Goal: Task Accomplishment & Management: Complete application form

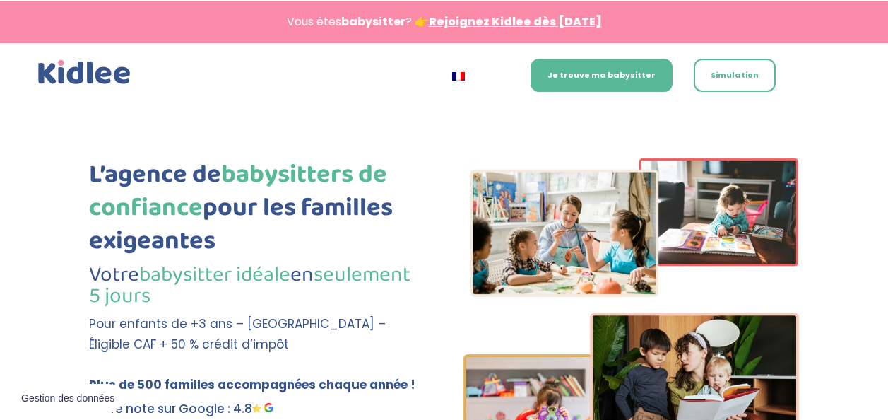
click at [746, 77] on link "Simulation" at bounding box center [735, 75] width 82 height 33
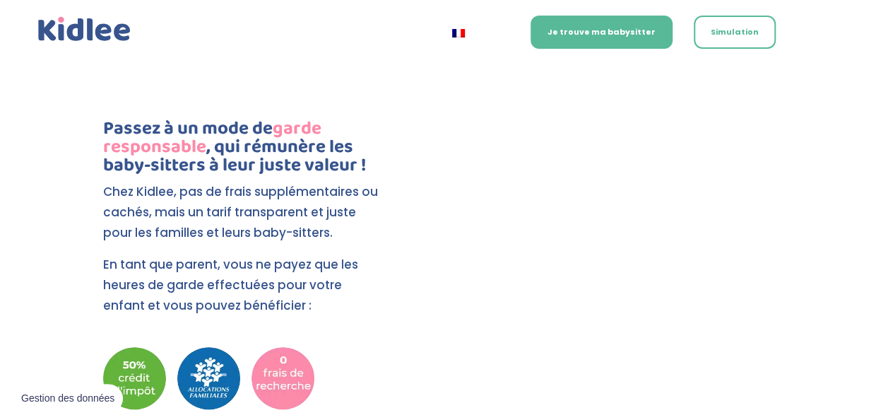
scroll to position [2971, 0]
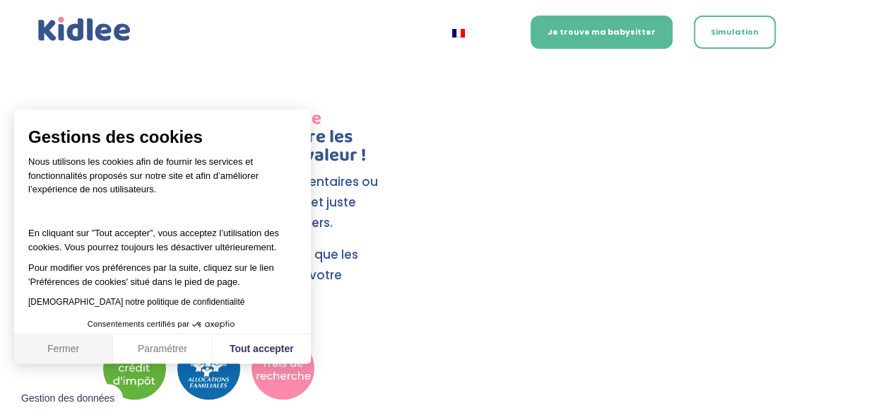
click at [81, 351] on button "Fermer" at bounding box center [63, 349] width 99 height 30
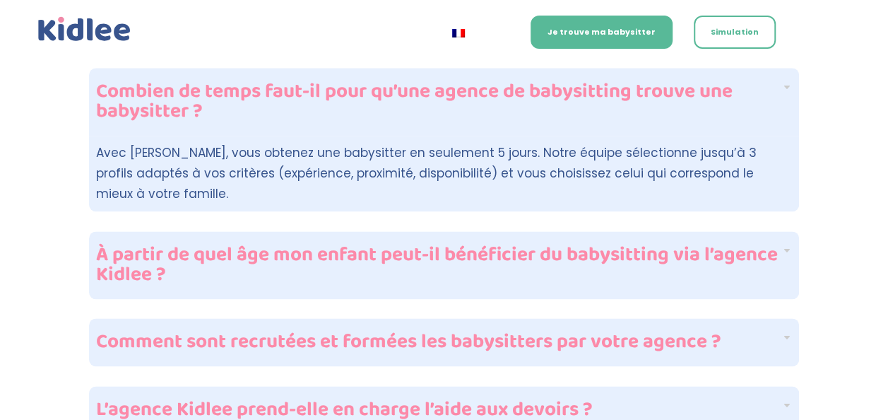
scroll to position [3478, 0]
click at [619, 331] on h4 "Comment sont recrutées et formées les babysitters par votre agence ?" at bounding box center [439, 341] width 686 height 20
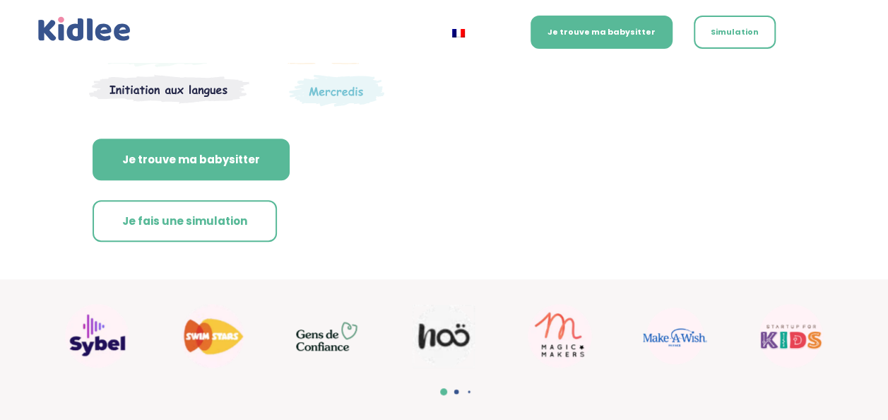
scroll to position [428, 0]
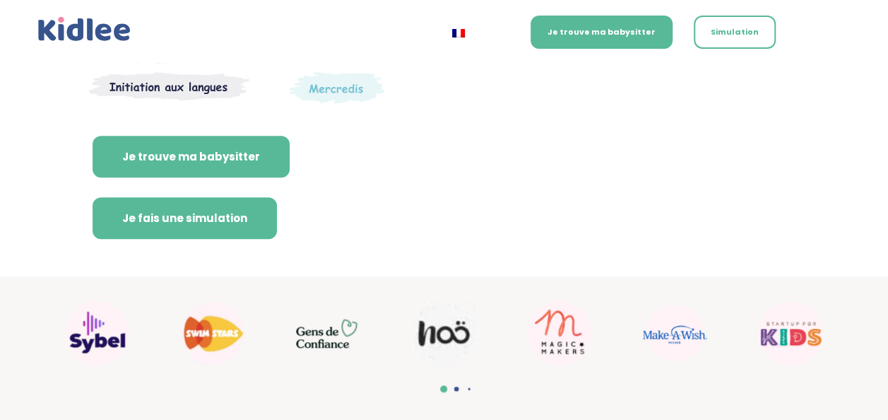
click at [223, 221] on link "Je fais une simulation" at bounding box center [185, 218] width 184 height 42
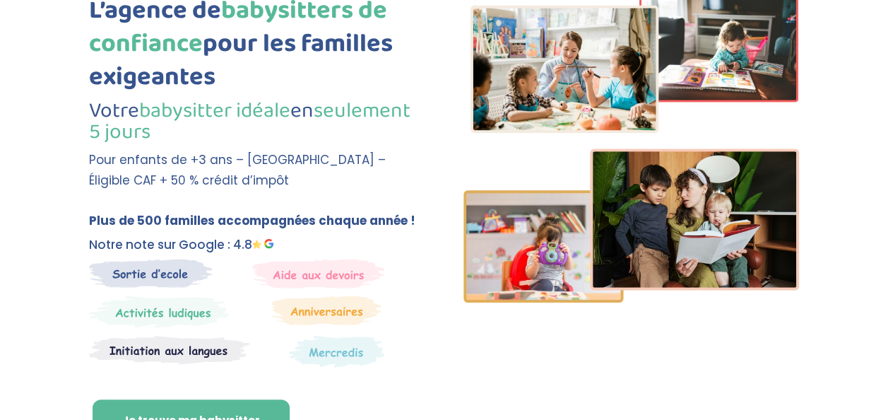
scroll to position [0, 0]
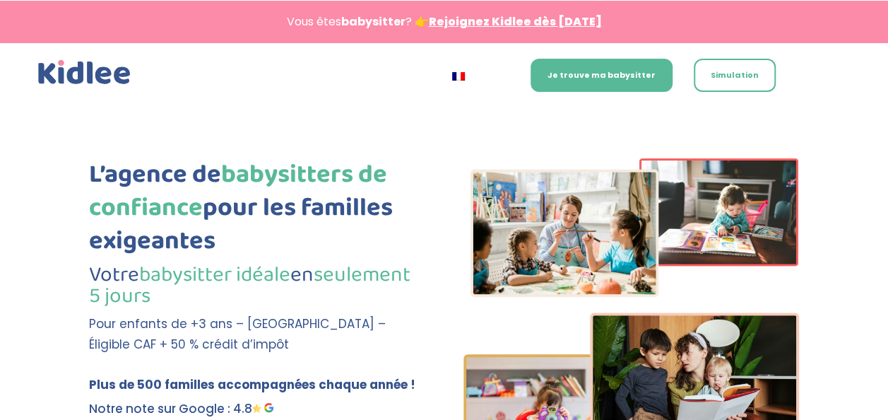
click at [444, 14] on link "Rejoignez Kidlee dès aujourd’hui" at bounding box center [515, 21] width 173 height 16
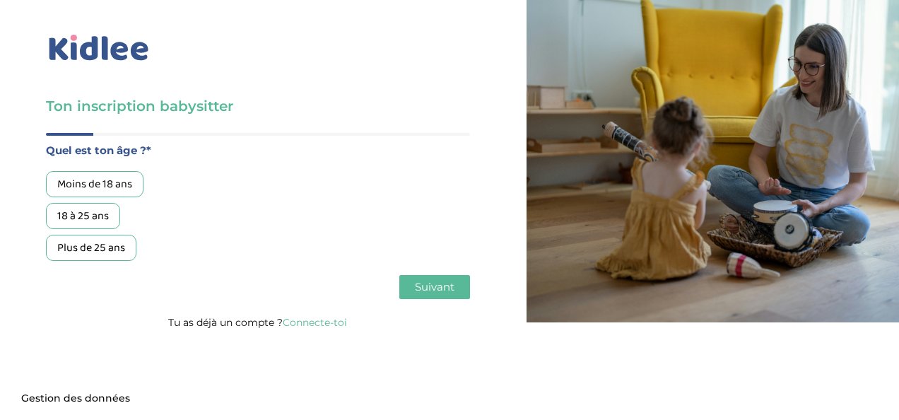
click at [130, 191] on div "Moins de 18 ans" at bounding box center [95, 184] width 98 height 26
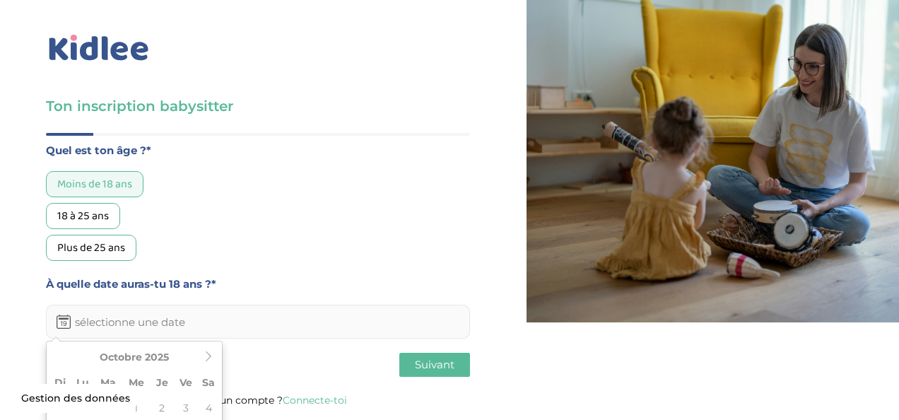
click at [137, 325] on input "text" at bounding box center [258, 322] width 424 height 34
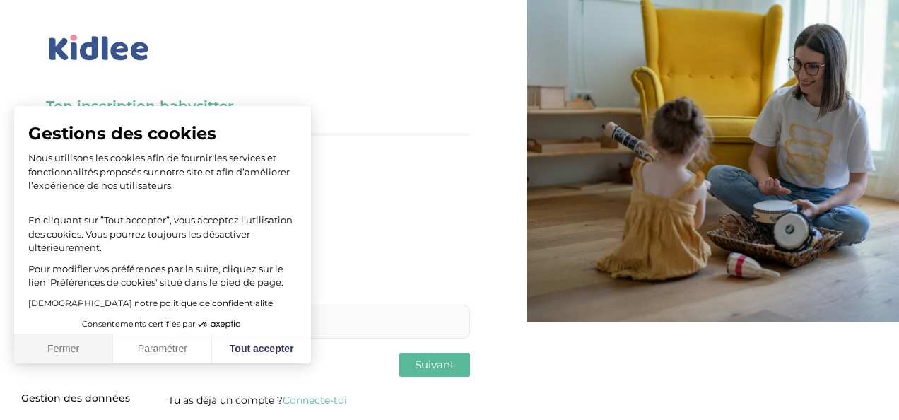
click at [99, 350] on button "Fermer" at bounding box center [63, 349] width 99 height 30
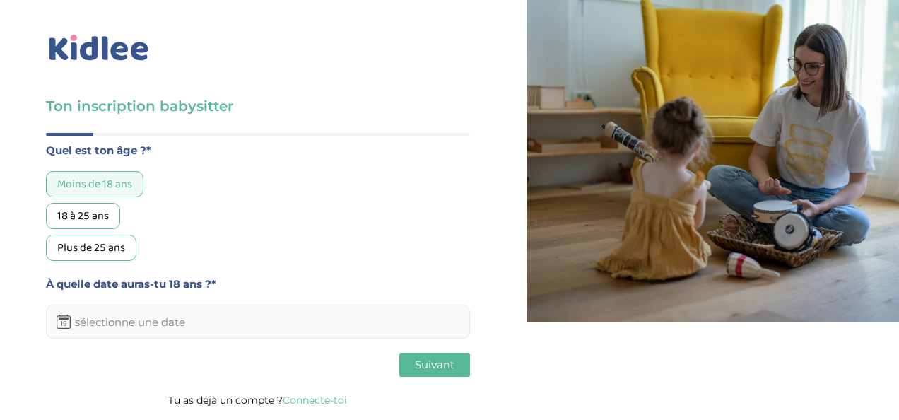
click at [123, 326] on input "text" at bounding box center [258, 322] width 424 height 34
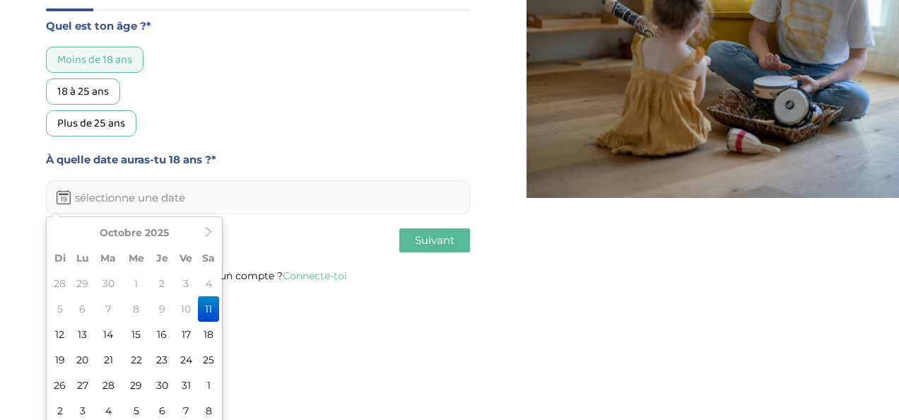
scroll to position [131, 0]
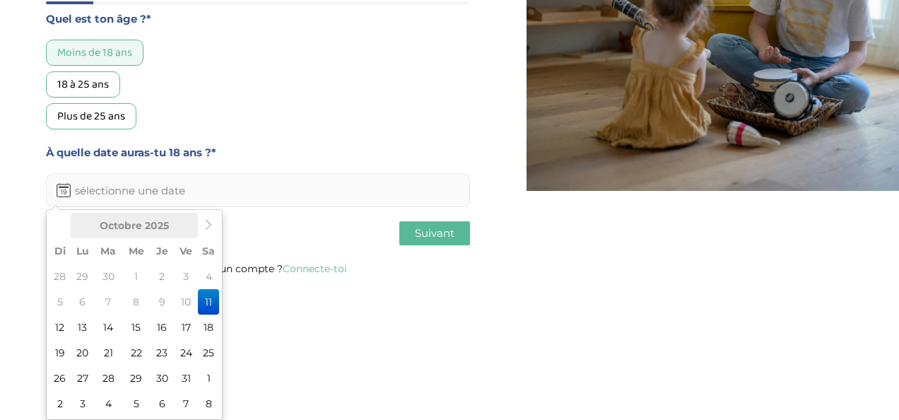
click at [177, 226] on th "Octobre 2025" at bounding box center [134, 225] width 127 height 25
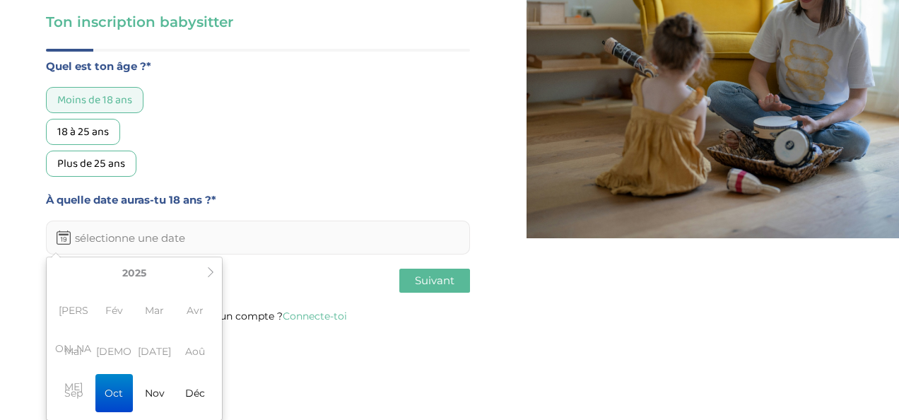
click at [117, 352] on span "Jui" at bounding box center [113, 351] width 37 height 38
click at [208, 271] on icon at bounding box center [211, 272] width 10 height 10
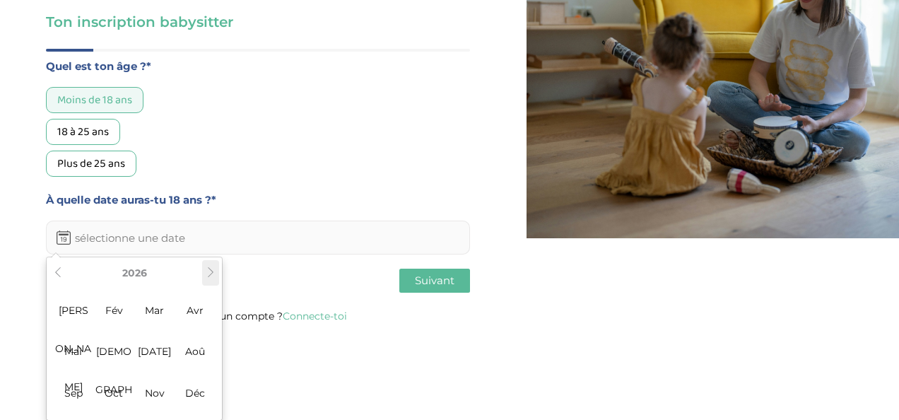
click at [208, 271] on icon at bounding box center [211, 272] width 10 height 10
click at [54, 272] on icon at bounding box center [58, 272] width 10 height 10
click at [111, 341] on span "Jui" at bounding box center [113, 351] width 37 height 38
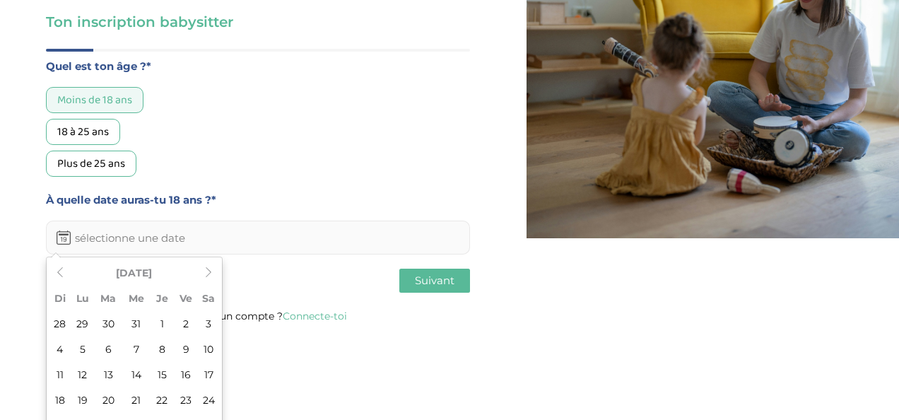
scroll to position [131, 0]
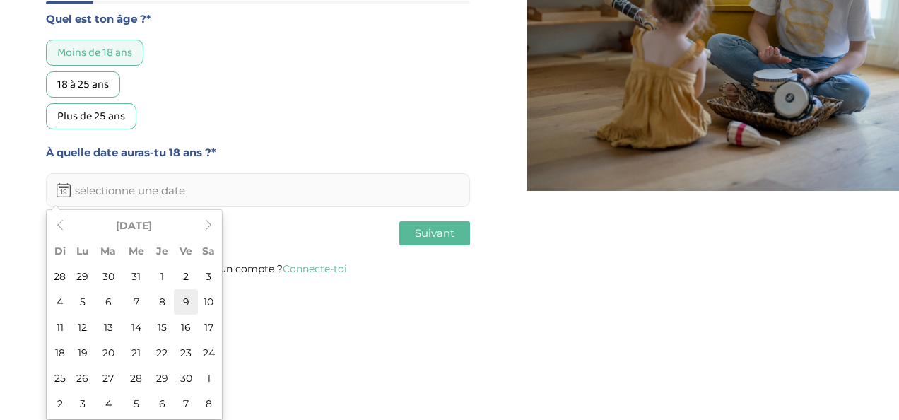
click at [182, 303] on td "9" at bounding box center [186, 301] width 24 height 25
type input "09-06-2028"
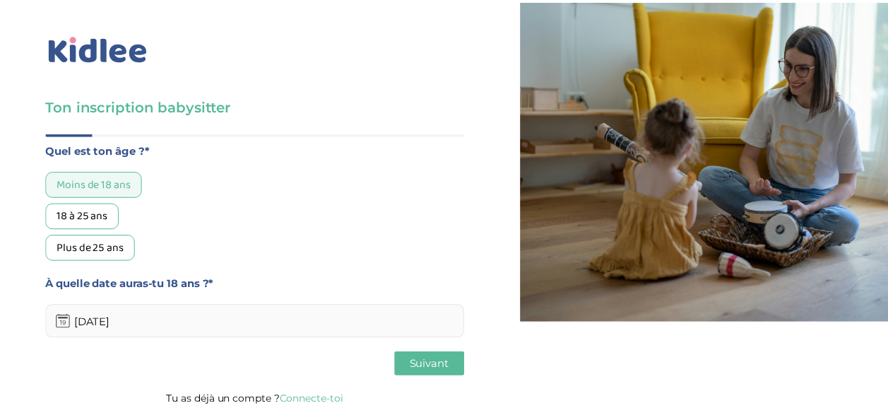
scroll to position [0, 0]
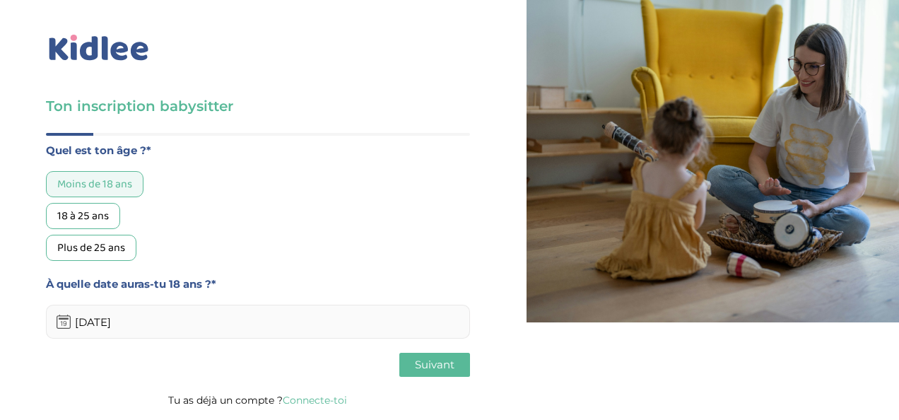
click at [418, 360] on span "Suivant" at bounding box center [435, 364] width 40 height 13
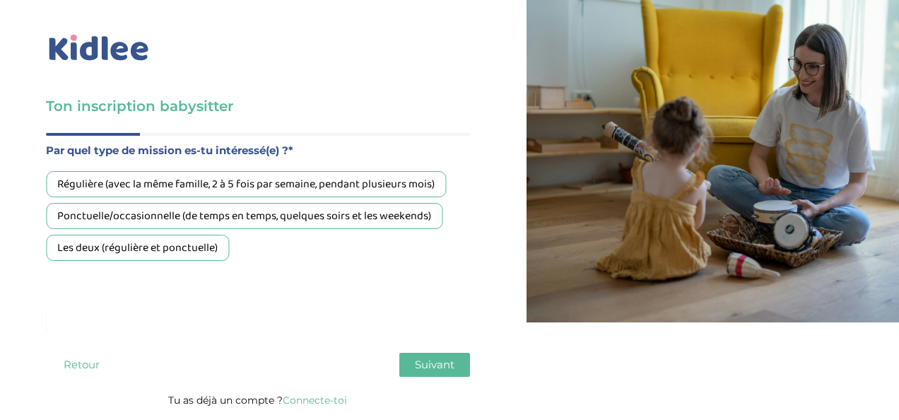
click at [274, 204] on div "Ponctuelle/occasionnelle (de temps en temps, quelques soirs et les weekends)" at bounding box center [244, 216] width 397 height 26
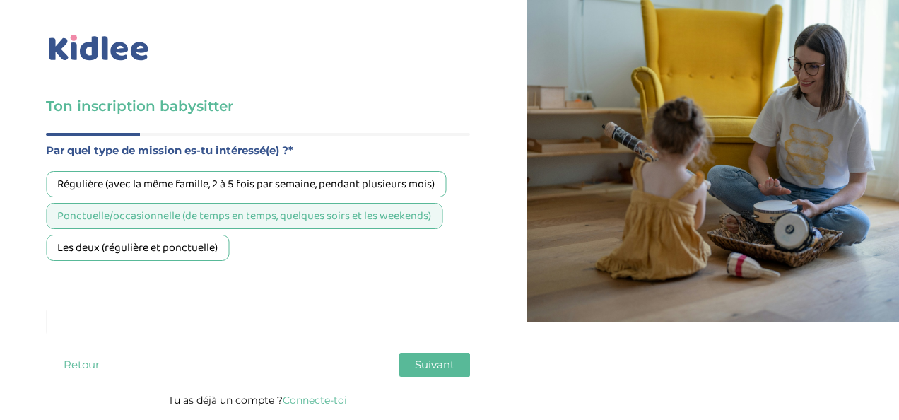
click at [209, 257] on div "Les deux (régulière et ponctuelle)" at bounding box center [137, 248] width 183 height 26
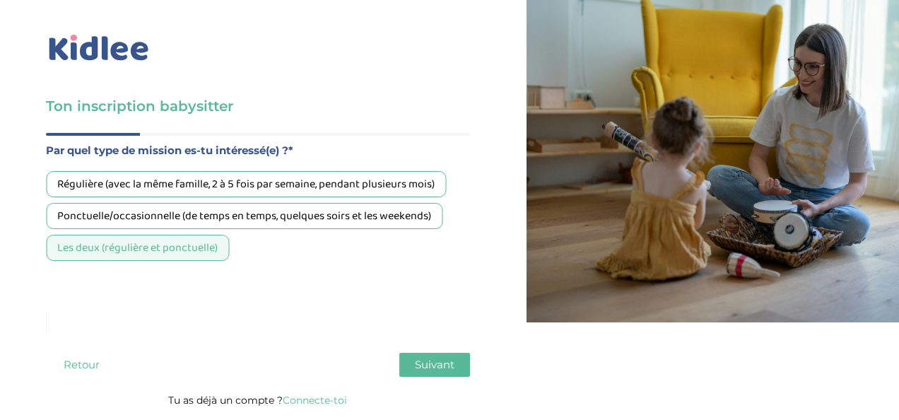
click at [430, 370] on span "Suivant" at bounding box center [435, 364] width 40 height 13
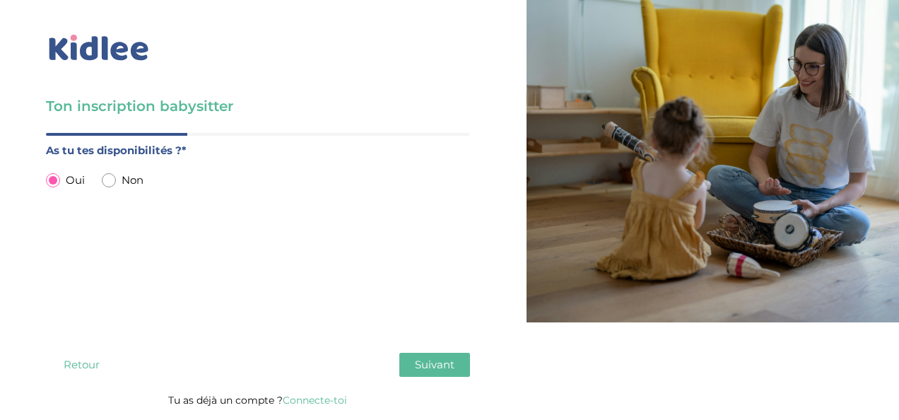
click at [428, 356] on button "Suivant" at bounding box center [434, 365] width 71 height 24
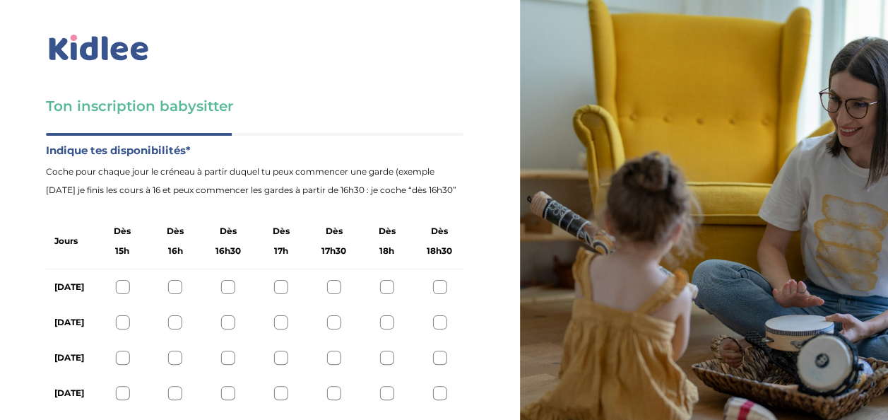
scroll to position [65, 0]
click at [119, 386] on div at bounding box center [122, 393] width 14 height 14
click at [335, 280] on div at bounding box center [334, 287] width 14 height 14
click at [444, 315] on div at bounding box center [440, 322] width 14 height 14
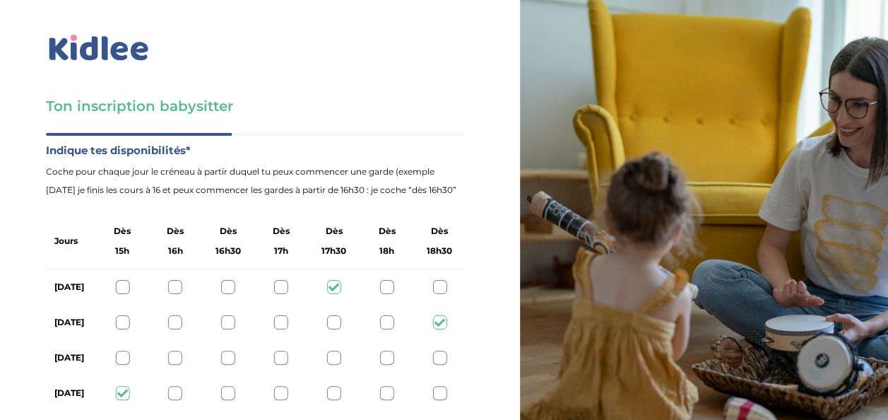
click at [429, 340] on div "Jeudi" at bounding box center [255, 357] width 418 height 35
click at [442, 351] on div at bounding box center [440, 358] width 14 height 14
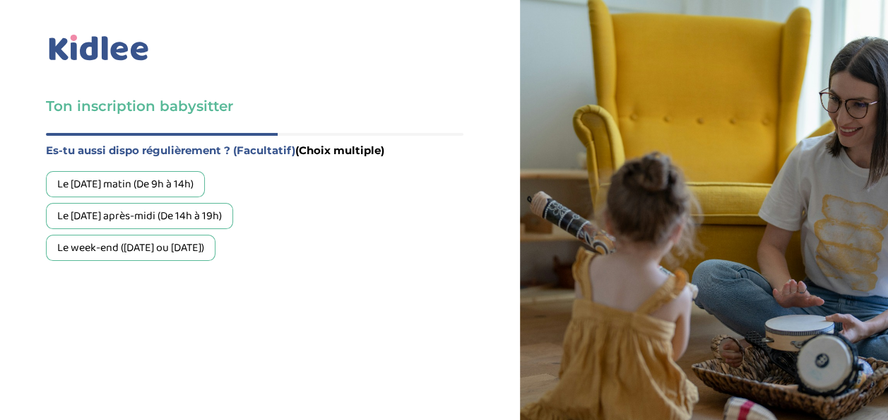
click at [204, 203] on div "Le mercredi après-midi (De 14h à 19h)" at bounding box center [139, 216] width 187 height 26
click at [206, 235] on div "Le week-end (samedi ou dimanche)" at bounding box center [131, 248] width 170 height 26
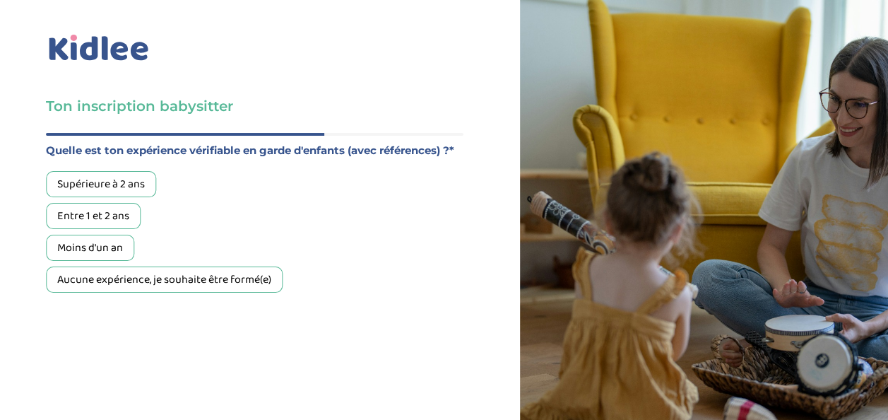
click at [147, 266] on div "Aucune expérience, je souhaite être formé(e)" at bounding box center [164, 279] width 237 height 26
click at [425, 355] on div "Quel est ton âge ?* Moins de 18 ans 18 à 25 ans Plus de 25 ans À quelle date au…" at bounding box center [255, 298] width 418 height 330
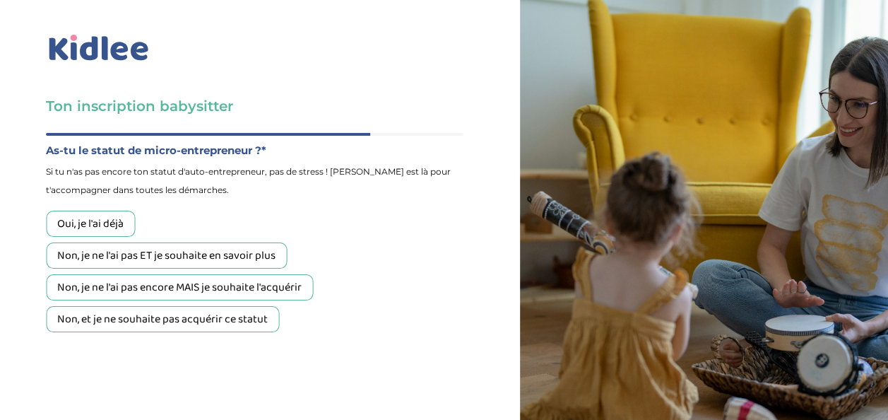
click at [252, 306] on div "Non, et je ne souhaite pas acquérir ce statut" at bounding box center [162, 319] width 233 height 26
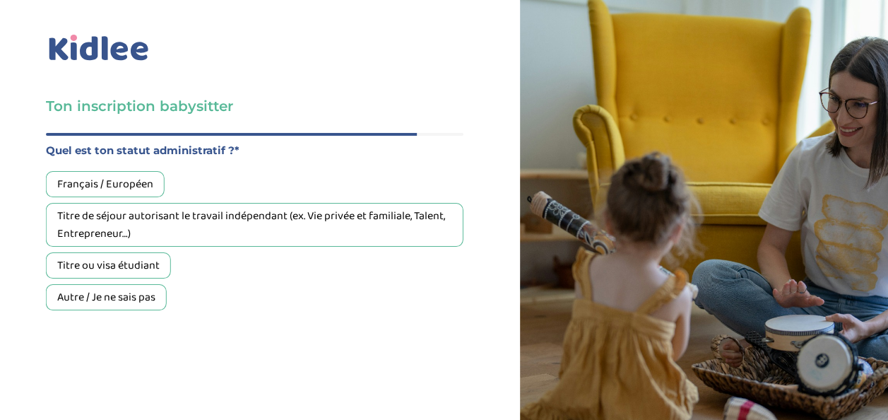
click at [131, 171] on div "Français / Européen" at bounding box center [105, 184] width 119 height 26
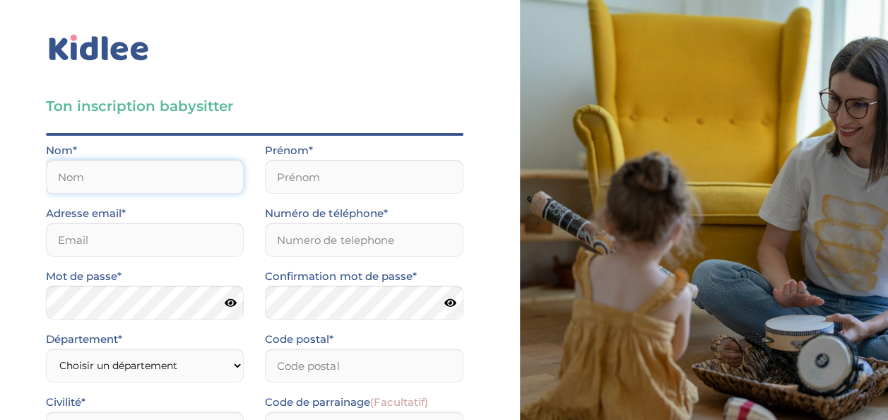
click at [215, 160] on input "text" at bounding box center [145, 177] width 198 height 34
type input "IBRAHIM"
type input "Thara"
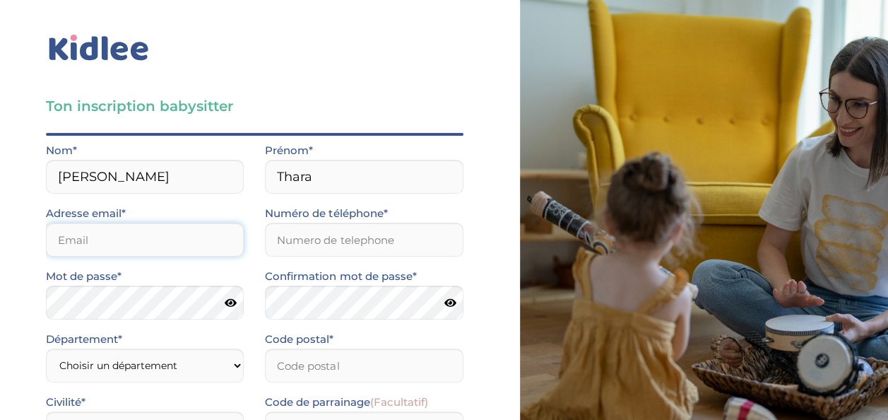
type input "th2060454@gmail.com"
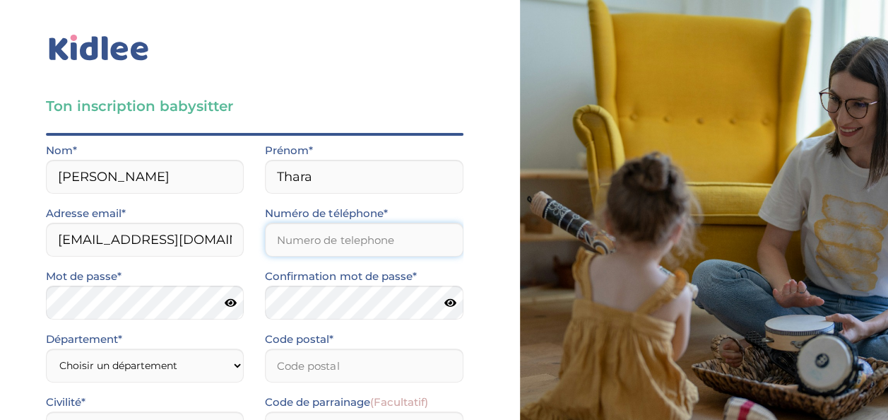
type input "0643976086"
type input "92130"
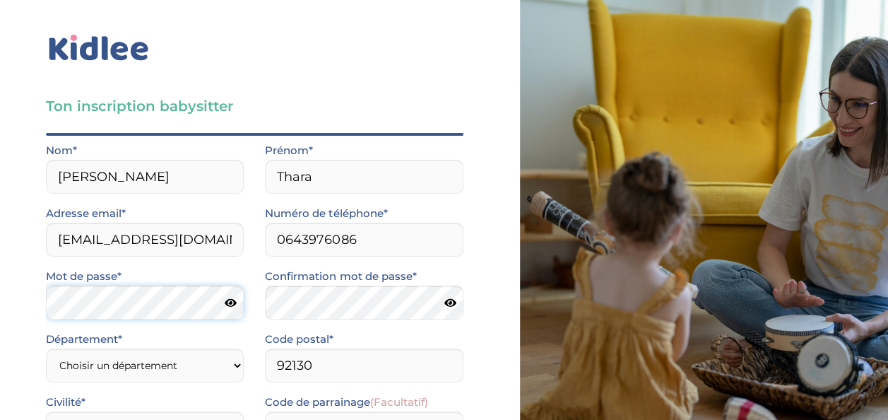
click at [33, 217] on div "Ton inscription babysitter Merci de vérifier que tous les champs sont remplis a…" at bounding box center [254, 306] width 531 height 613
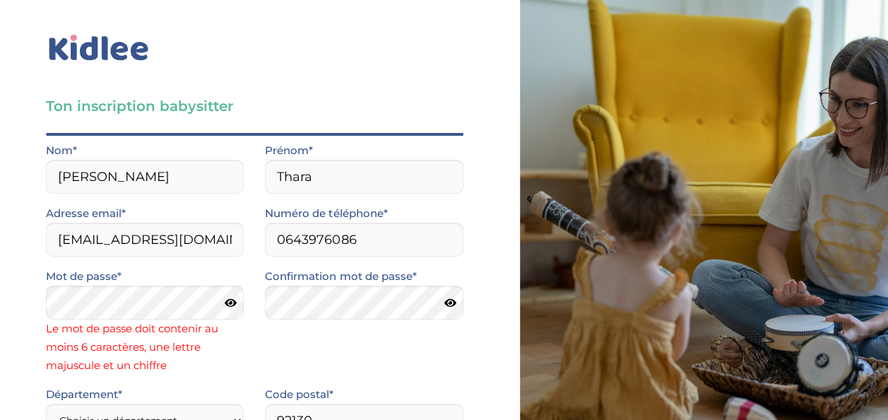
click at [226, 298] on icon at bounding box center [231, 303] width 12 height 11
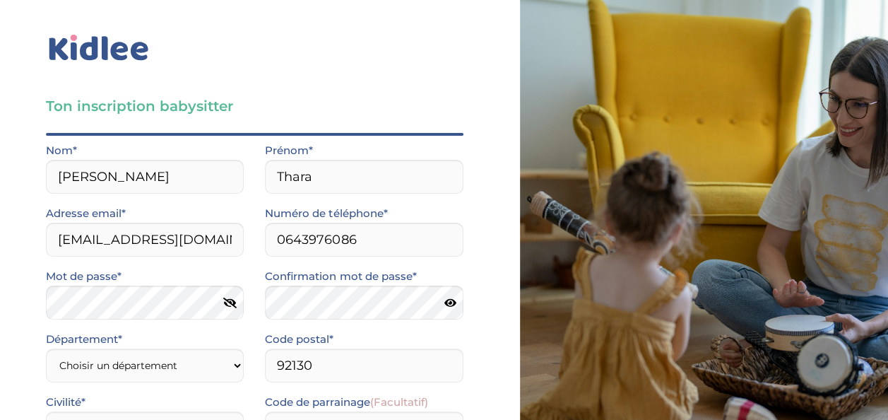
click at [18, 212] on div "Ton inscription babysitter Merci de vérifier que tous les champs sont remplis a…" at bounding box center [254, 306] width 531 height 613
click at [208, 348] on select "Choisir un département Paris (75) Hauts-de-Seine (92) Yvelines (78) Val-de-Marn…" at bounding box center [145, 365] width 198 height 34
select select "92"
click at [46, 348] on select "Choisir un département Paris (75) Hauts-de-Seine (92) Yvelines (78) Val-de-Marn…" at bounding box center [145, 365] width 198 height 34
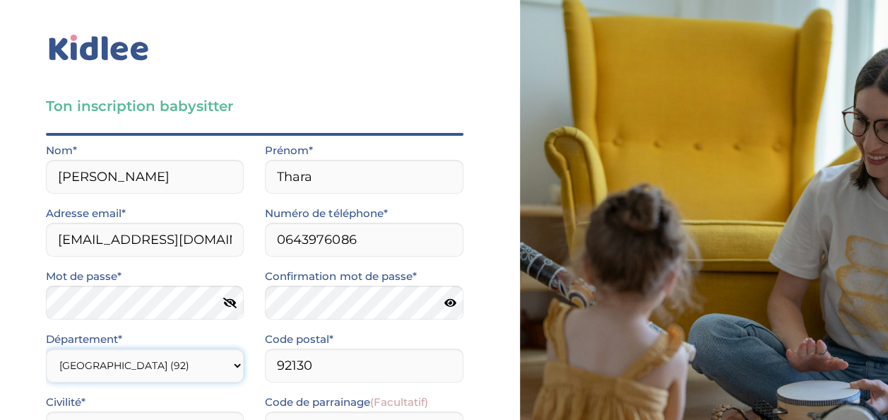
scroll to position [193, 0]
click at [220, 411] on select "Selectionne Mr Mme" at bounding box center [145, 428] width 198 height 34
select select "1"
click at [46, 411] on select "Selectionne Mr Mme" at bounding box center [145, 428] width 198 height 34
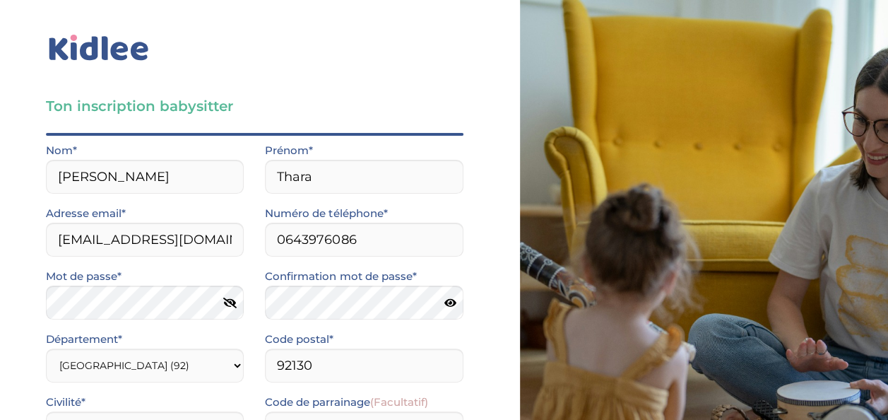
click at [0, 0] on input "Je consens à ce que les données relatives à mon compte soient traitées." at bounding box center [0, 0] width 0 height 0
click at [0, 0] on input "J’accepte sans réserve les conditions générales d’utilisation des services KIDL…" at bounding box center [0, 0] width 0 height 0
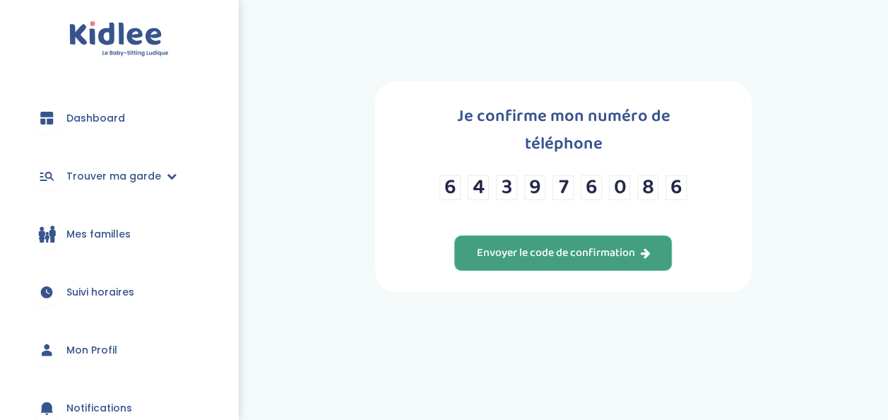
click at [609, 245] on div "Envoyer le code de confirmation" at bounding box center [563, 253] width 174 height 16
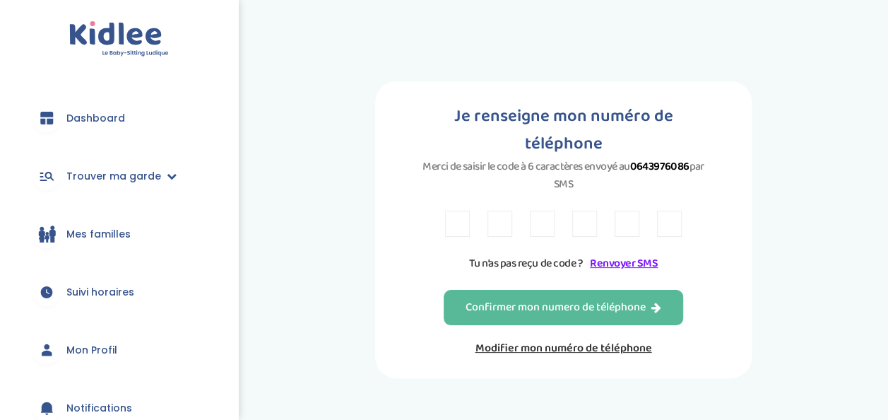
click at [457, 225] on input "text" at bounding box center [457, 224] width 25 height 26
type input "W"
type input "3"
type input "C"
type input "R"
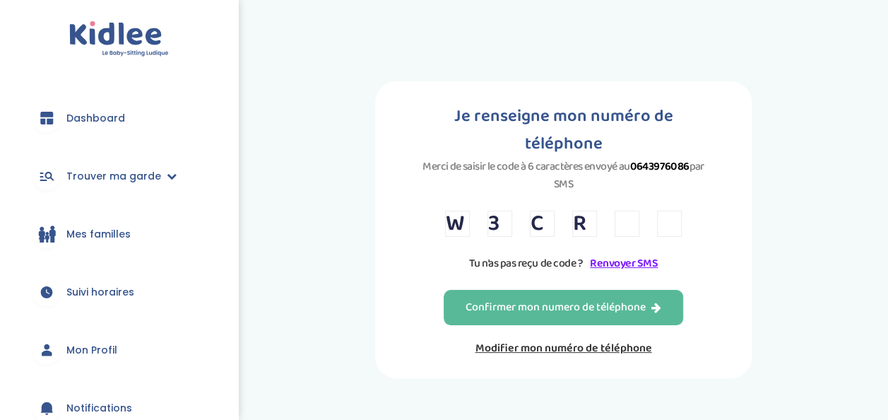
type input "9"
type input "8"
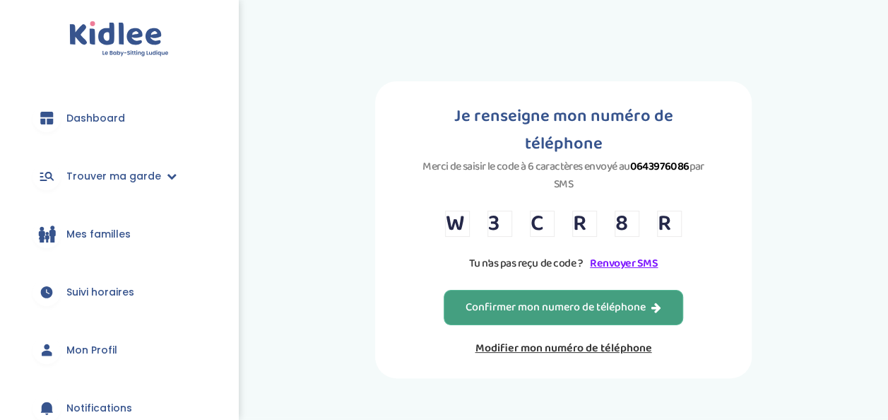
type input "R"
click at [526, 301] on div "Confirmer mon numero de téléphone" at bounding box center [564, 308] width 196 height 16
